Goal: Navigation & Orientation: Find specific page/section

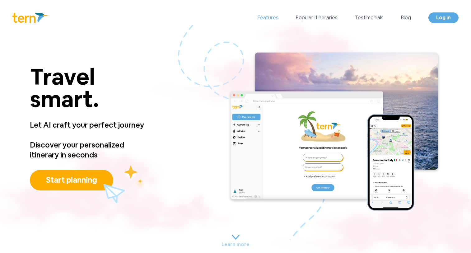
click at [270, 19] on link "Features" at bounding box center [268, 17] width 21 height 7
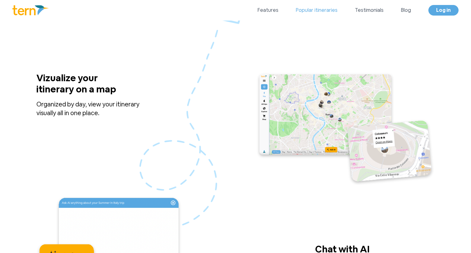
click at [312, 12] on link "Popular itineraries" at bounding box center [317, 10] width 42 height 7
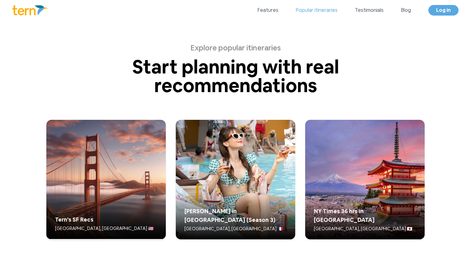
scroll to position [1529, 0]
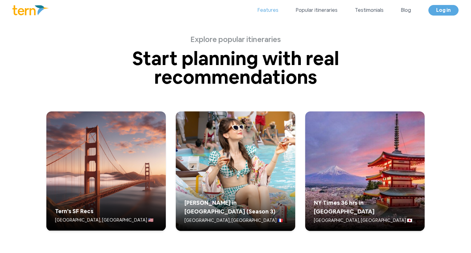
click at [267, 9] on link "Features" at bounding box center [268, 10] width 21 height 7
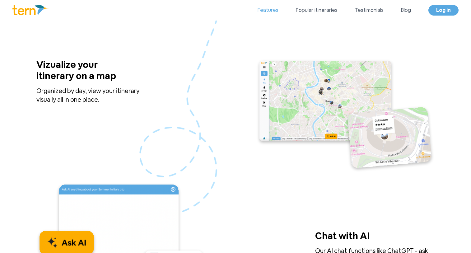
scroll to position [511, 0]
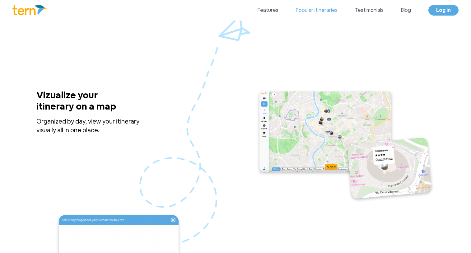
click at [325, 9] on link "Popular itineraries" at bounding box center [317, 10] width 42 height 7
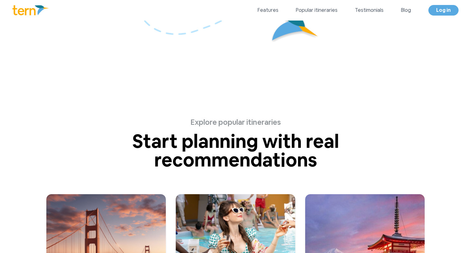
scroll to position [1529, 0]
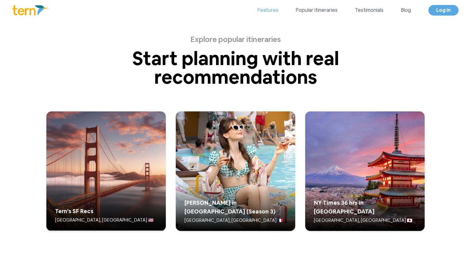
click at [268, 11] on link "Features" at bounding box center [268, 10] width 21 height 7
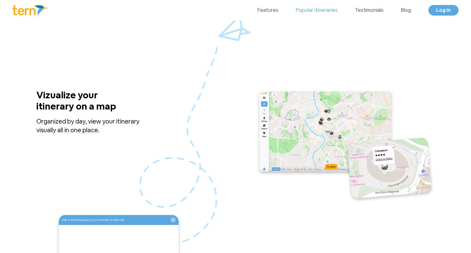
click at [315, 12] on link "Popular itineraries" at bounding box center [317, 10] width 42 height 7
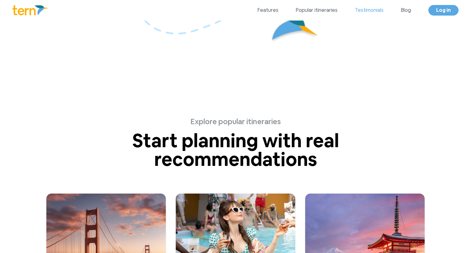
scroll to position [1529, 0]
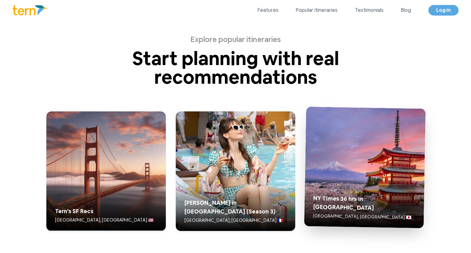
click at [335, 174] on img at bounding box center [365, 167] width 122 height 122
